Goal: Task Accomplishment & Management: Manage account settings

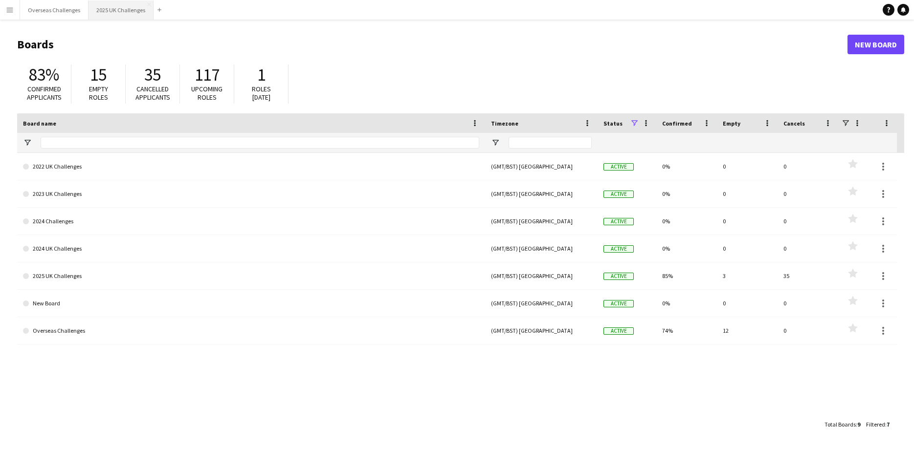
click at [111, 9] on button "2025 UK Challenges Close" at bounding box center [120, 9] width 65 height 19
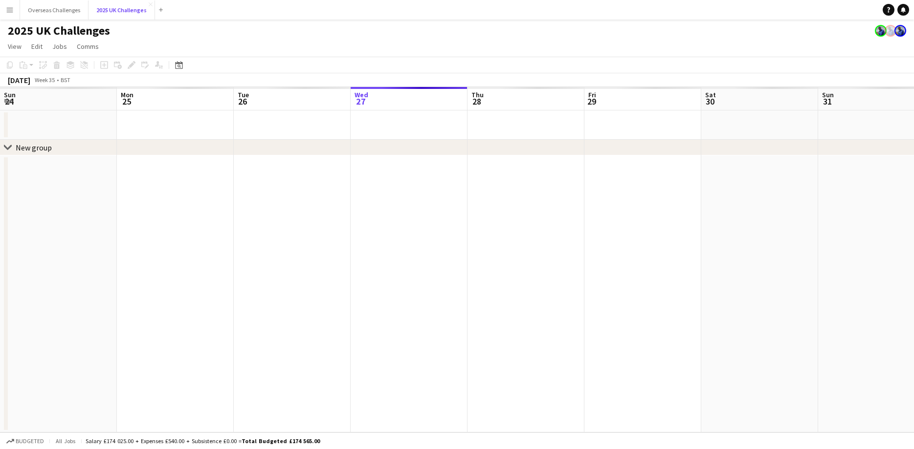
scroll to position [0, 234]
click at [175, 65] on div "Date picker" at bounding box center [179, 65] width 12 height 12
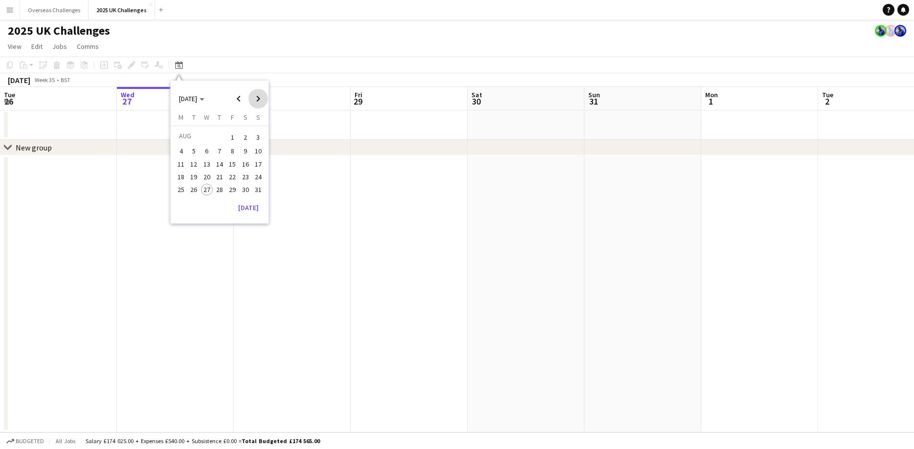
click at [255, 97] on span "Next month" at bounding box center [258, 99] width 20 height 20
click at [220, 165] on span "11" at bounding box center [220, 162] width 12 height 12
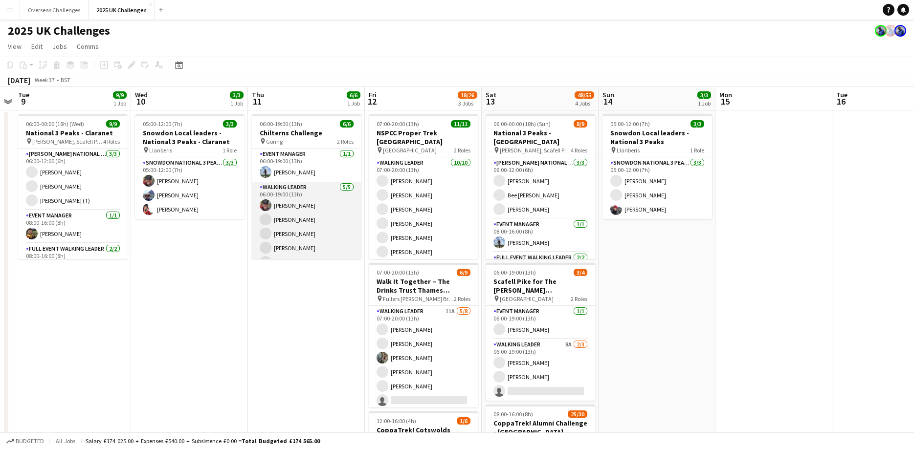
scroll to position [13, 0]
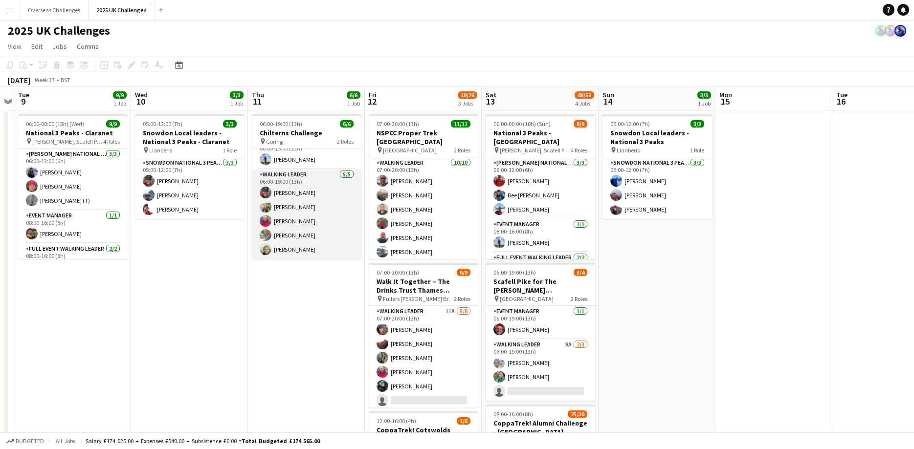
click at [292, 245] on app-card-role "Walking Leader [DATE] 06:00-19:00 (13h) [PERSON_NAME] [PERSON_NAME] [PERSON_NAM…" at bounding box center [307, 214] width 110 height 90
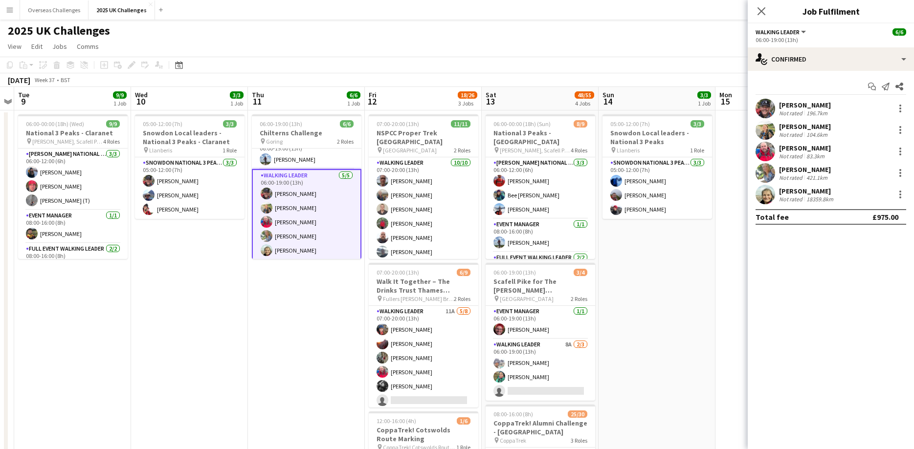
click at [816, 198] on div "18359.8km" at bounding box center [819, 199] width 31 height 7
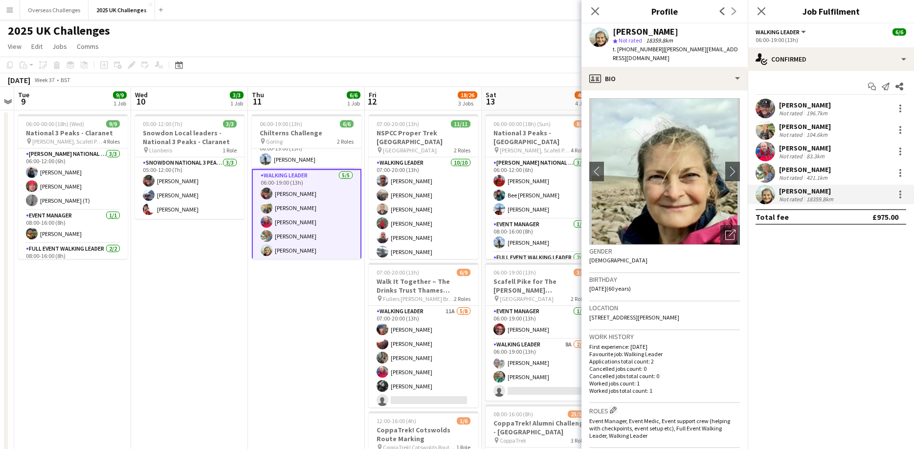
click at [808, 200] on div "18359.8km" at bounding box center [819, 199] width 31 height 7
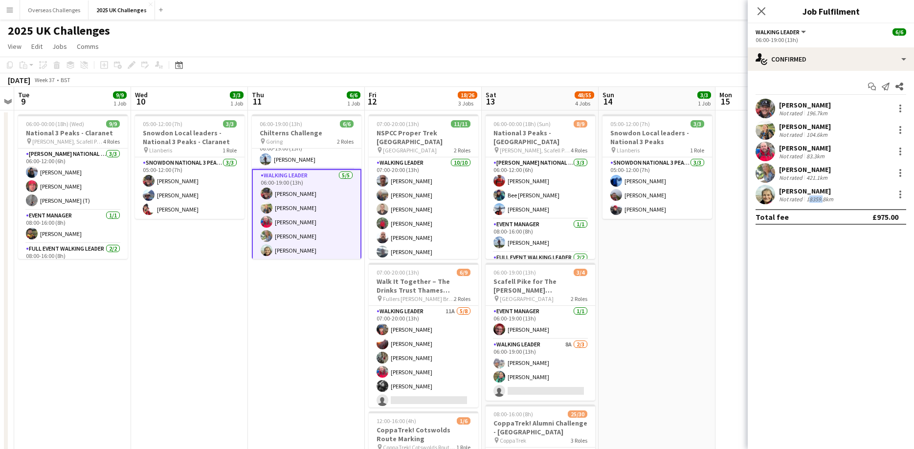
click at [808, 200] on div "18359.8km" at bounding box center [819, 199] width 31 height 7
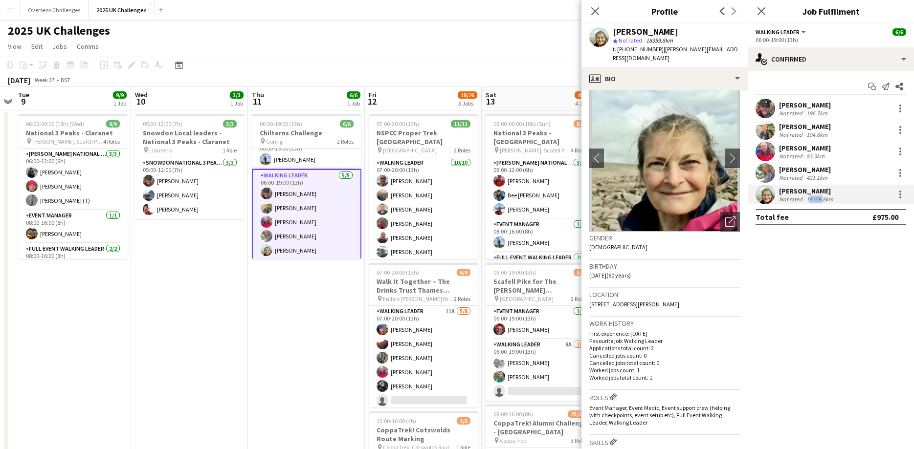
scroll to position [0, 0]
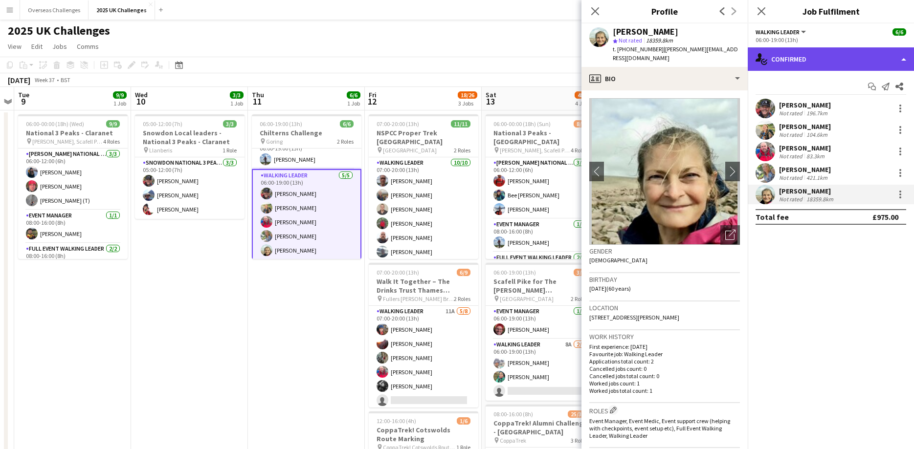
click at [762, 55] on icon "single-neutral-actions-check-2" at bounding box center [761, 59] width 12 height 12
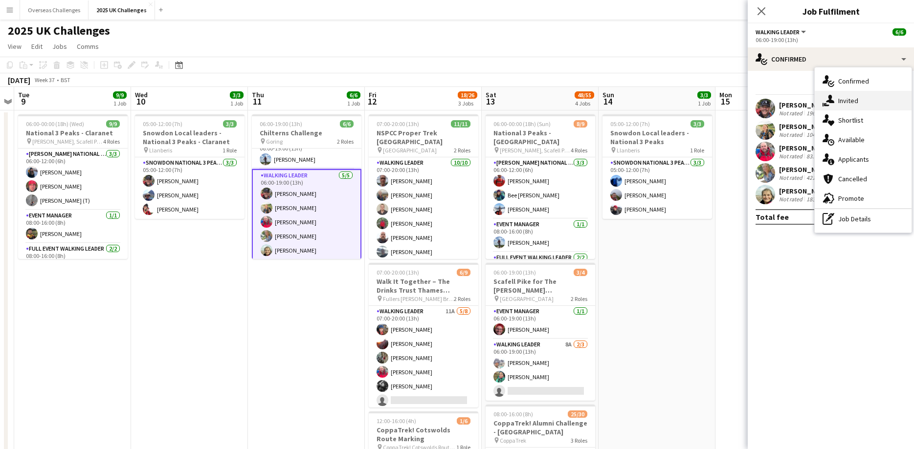
click at [850, 99] on div "single-neutral-actions-share-1 Invited" at bounding box center [863, 101] width 97 height 20
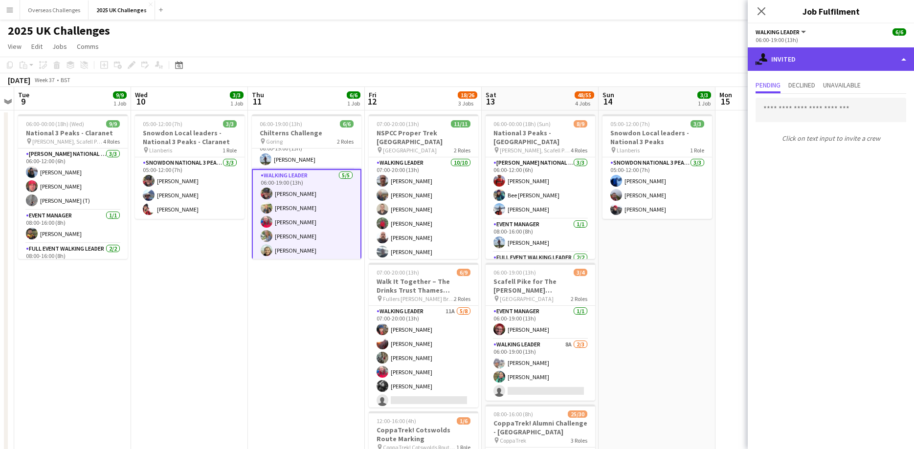
click at [796, 54] on div "single-neutral-actions-share-1 Invited" at bounding box center [831, 58] width 166 height 23
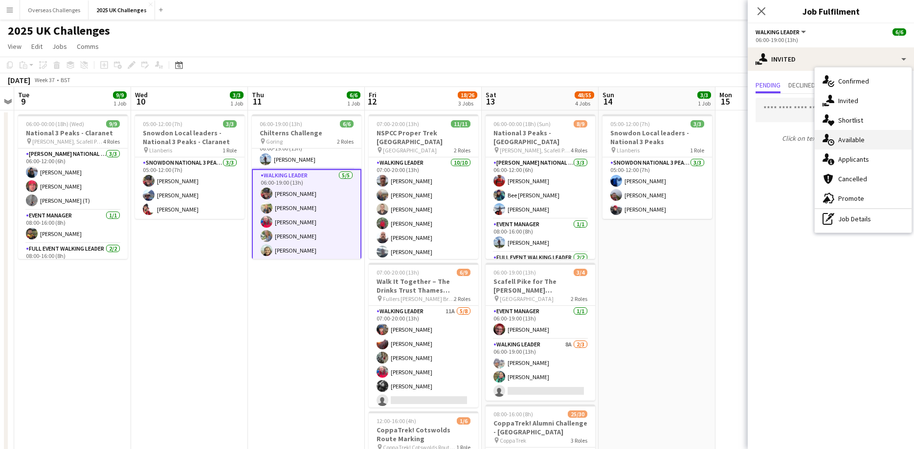
click at [861, 139] on div "single-neutral-actions-upload Available" at bounding box center [863, 140] width 97 height 20
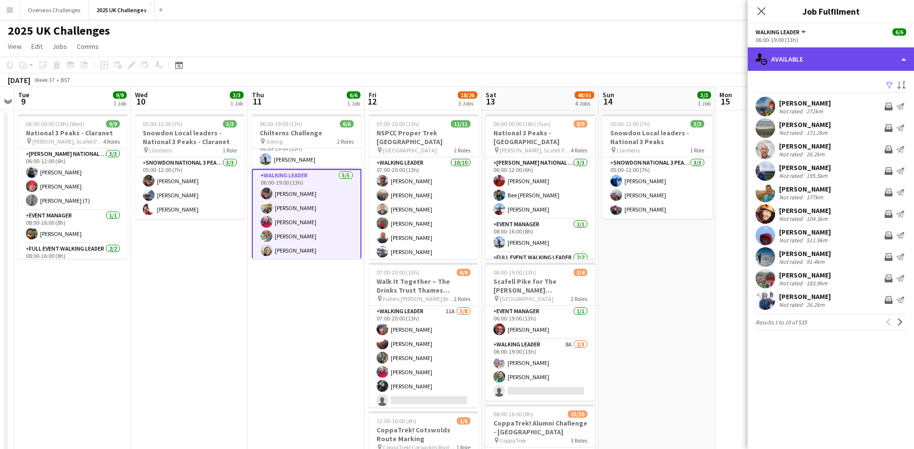
click at [806, 55] on div "single-neutral-actions-upload Available" at bounding box center [831, 58] width 166 height 23
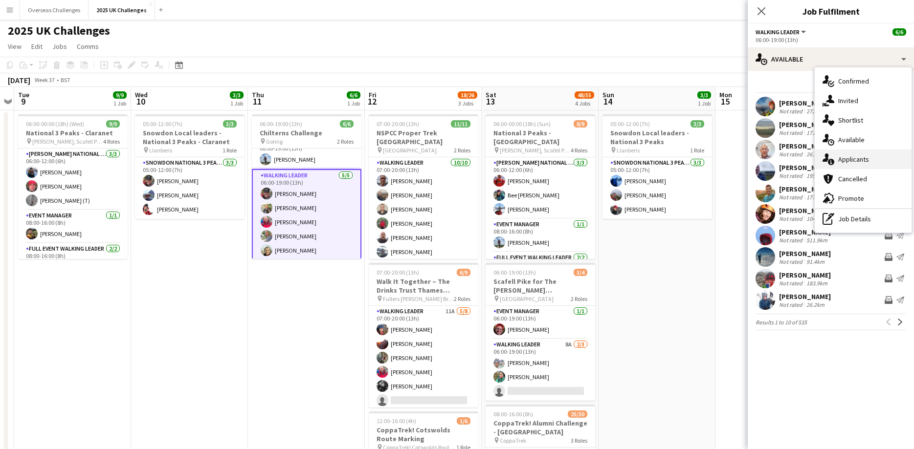
click at [848, 159] on div "single-neutral-actions-information Applicants" at bounding box center [863, 160] width 97 height 20
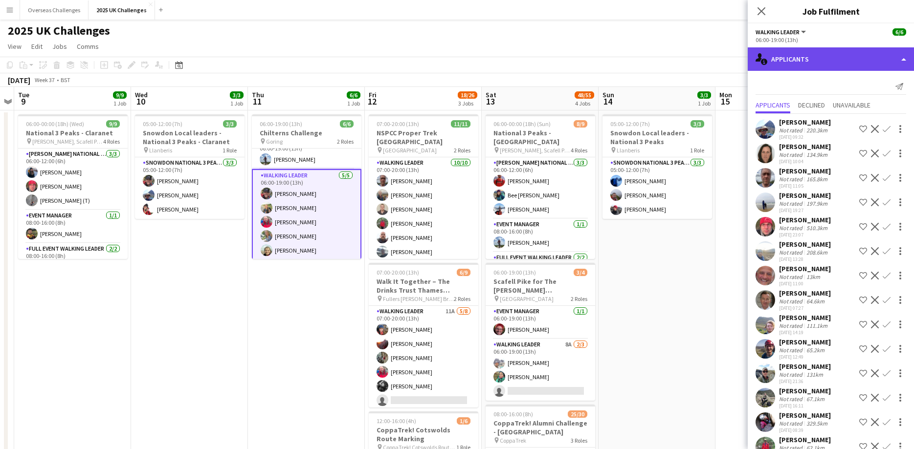
click at [771, 57] on div "single-neutral-actions-information Applicants" at bounding box center [831, 58] width 166 height 23
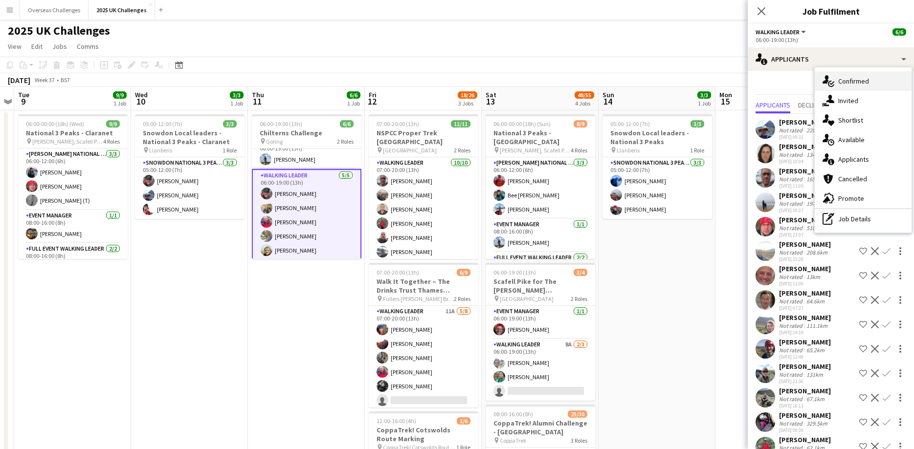
click at [853, 83] on div "single-neutral-actions-check-2 Confirmed" at bounding box center [863, 81] width 97 height 20
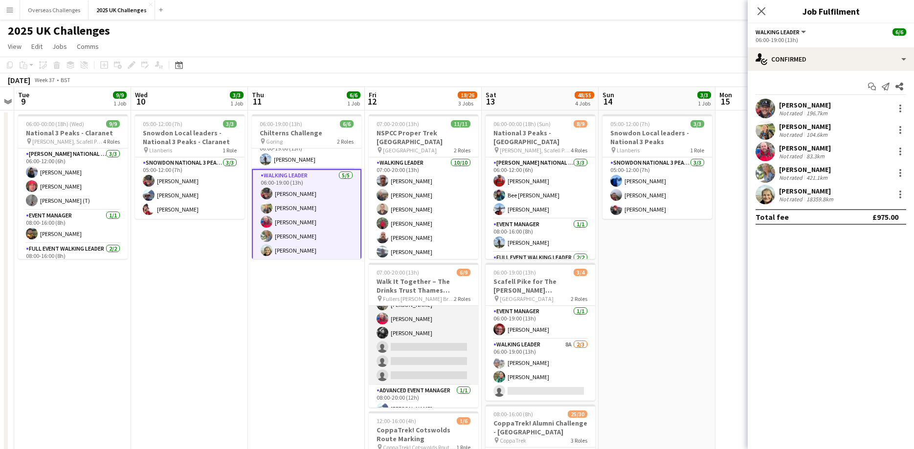
scroll to position [64, 0]
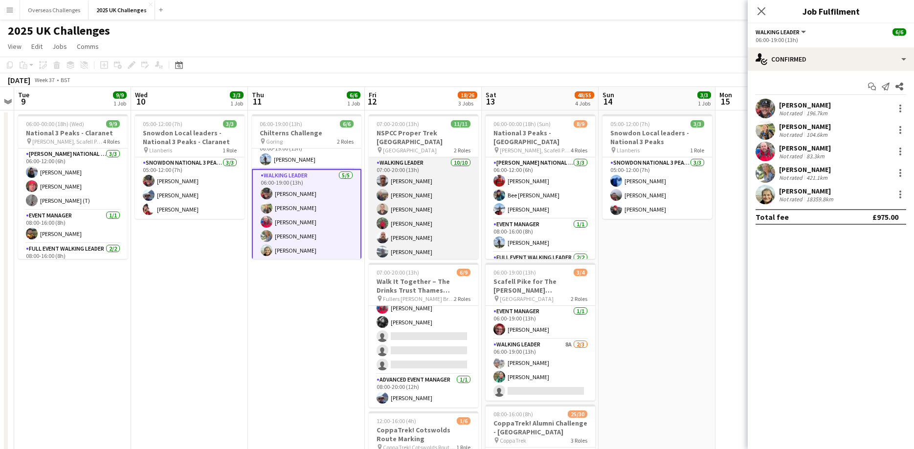
click at [406, 189] on app-card-role "Walking Leader [DATE] 07:00-20:00 (13h) [PERSON_NAME] [PERSON_NAME] [PERSON_NAM…" at bounding box center [424, 237] width 110 height 161
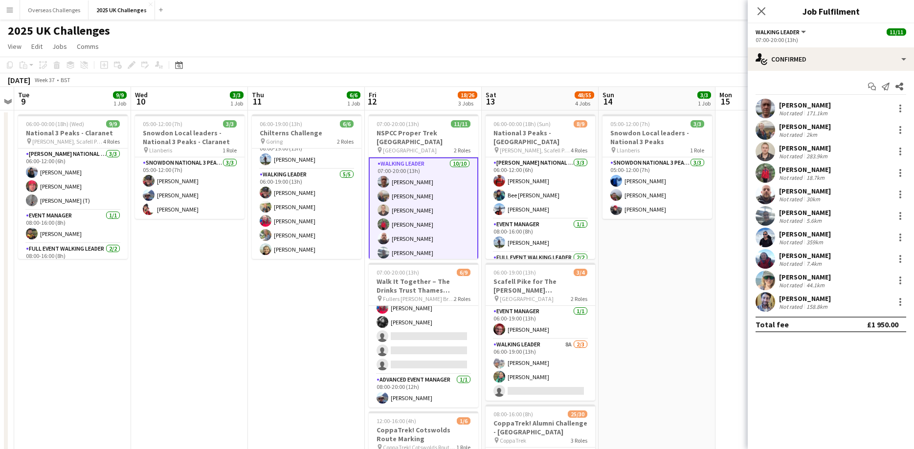
click at [794, 129] on div "[PERSON_NAME]" at bounding box center [805, 126] width 52 height 9
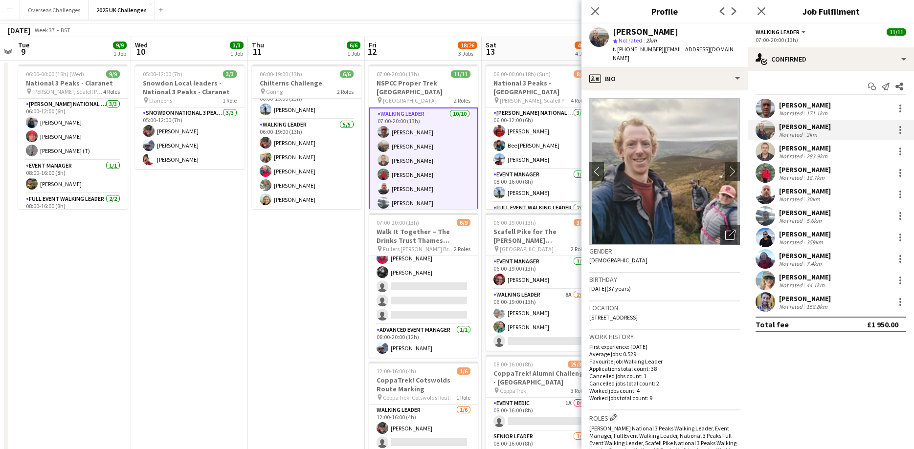
scroll to position [0, 336]
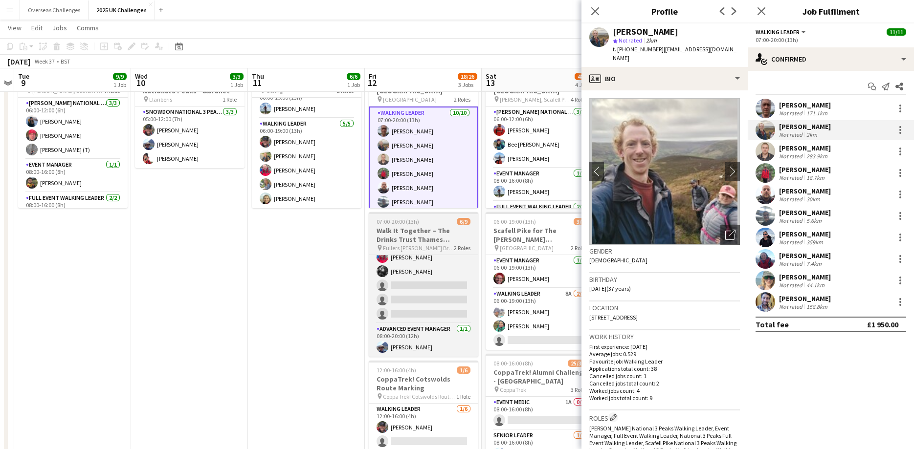
click at [406, 235] on h3 "Walk It Together – The Drinks Trust Thames Footpath Challenge" at bounding box center [424, 235] width 110 height 18
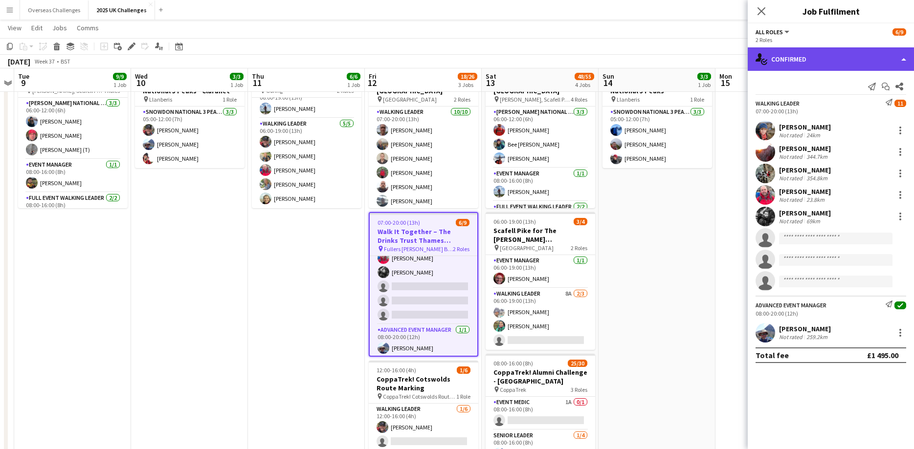
click at [808, 63] on div "single-neutral-actions-check-2 Confirmed" at bounding box center [831, 58] width 166 height 23
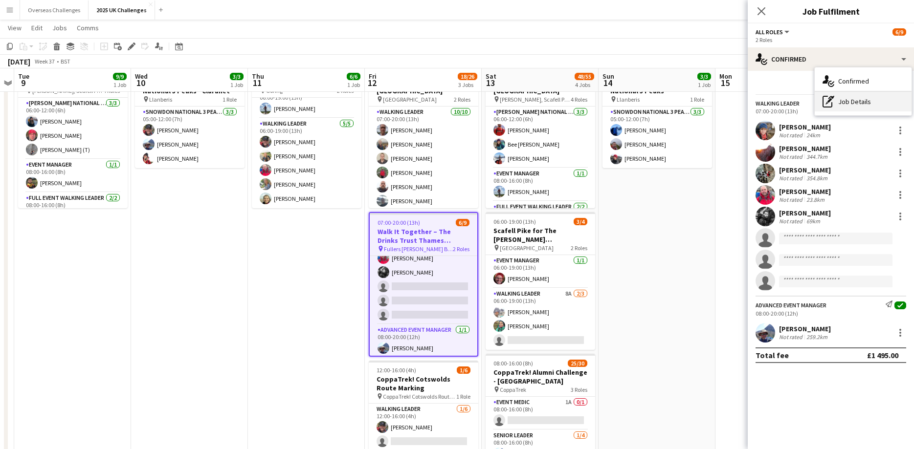
click at [840, 101] on div "pen-write Job Details" at bounding box center [863, 102] width 97 height 20
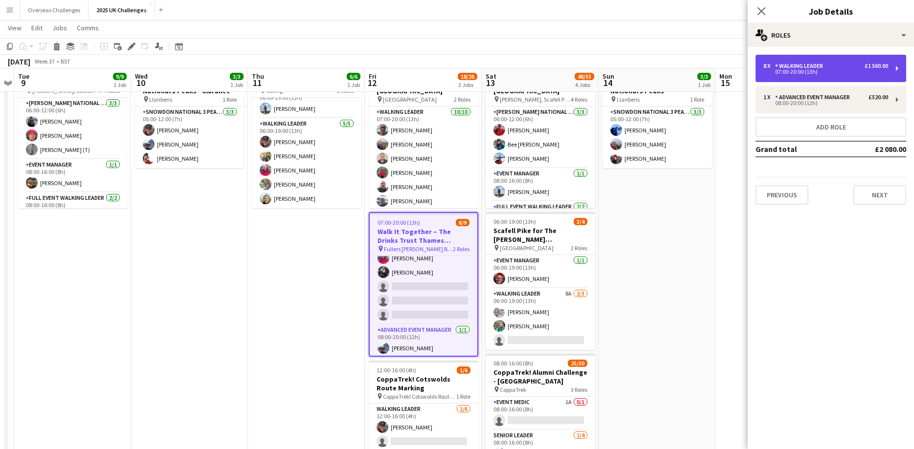
click at [819, 71] on div "07:00-20:00 (13h)" at bounding box center [825, 71] width 125 height 5
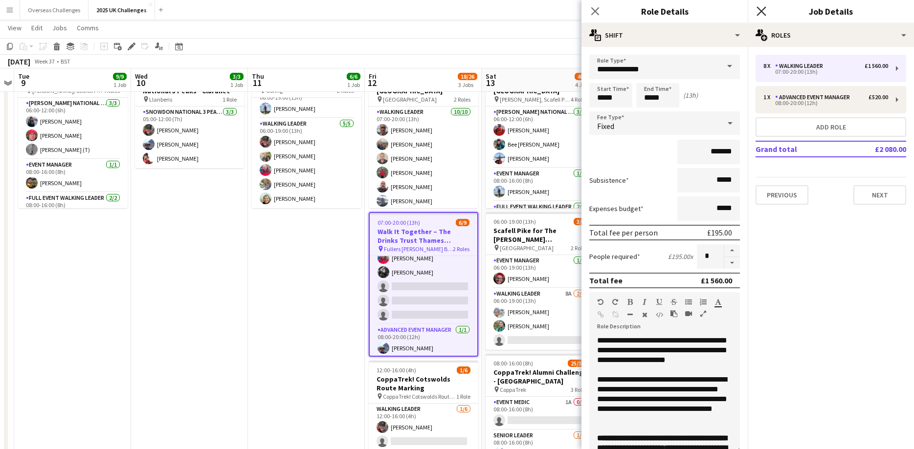
click at [763, 12] on icon "Close pop-in" at bounding box center [760, 10] width 9 height 9
